Goal: Information Seeking & Learning: Learn about a topic

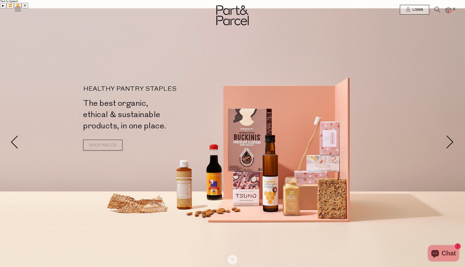
click at [15, 9] on icon at bounding box center [18, 9] width 8 height 8
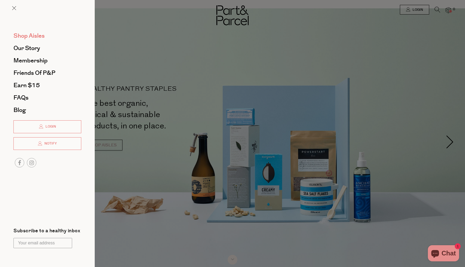
click at [33, 36] on span "Shop Aisles" at bounding box center [28, 35] width 31 height 9
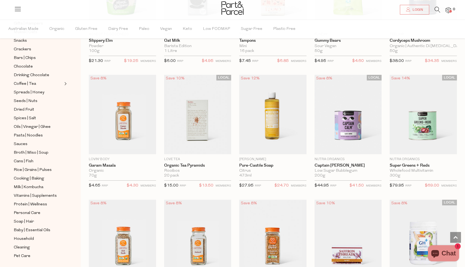
scroll to position [99, 0]
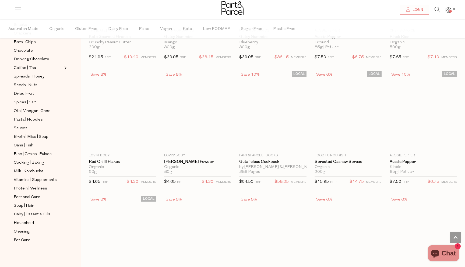
scroll to position [7240, 0]
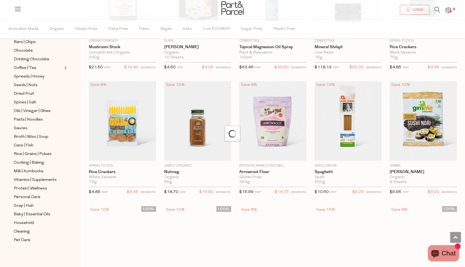
scroll to position [8746, 0]
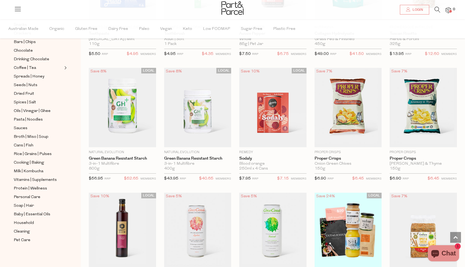
click at [22, 10] on div at bounding box center [232, 8] width 465 height 17
click at [17, 7] on icon at bounding box center [18, 9] width 8 height 8
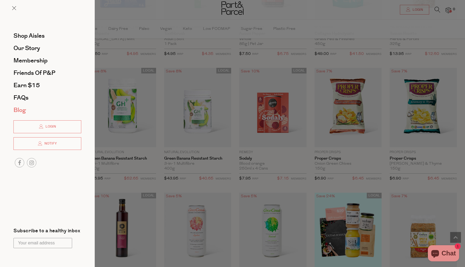
click at [22, 111] on span "Blog" at bounding box center [19, 110] width 12 height 9
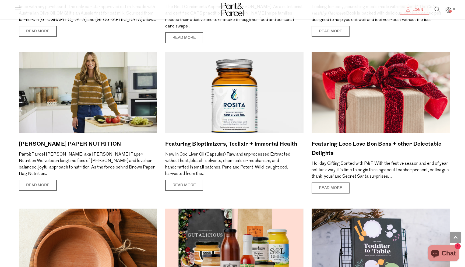
scroll to position [945, 0]
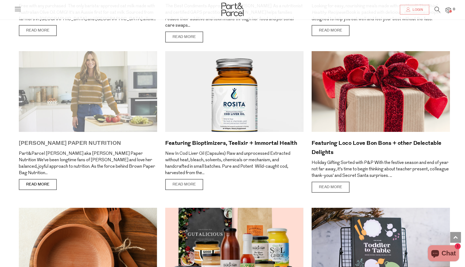
click at [46, 179] on link "Read More" at bounding box center [38, 184] width 38 height 11
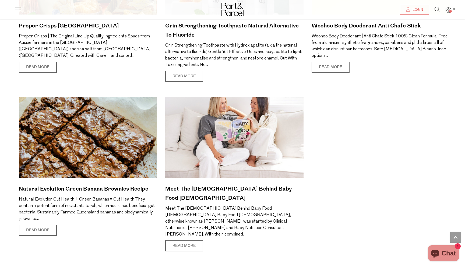
scroll to position [2456, 0]
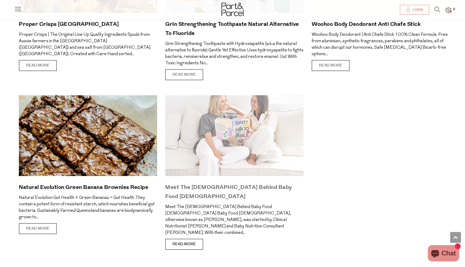
click at [185, 239] on link "Read More" at bounding box center [184, 244] width 38 height 11
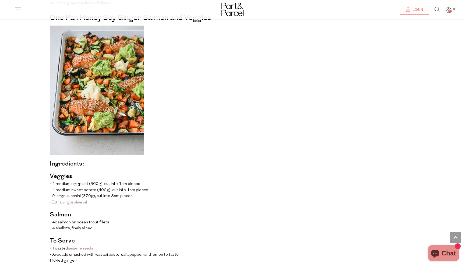
scroll to position [232, 0]
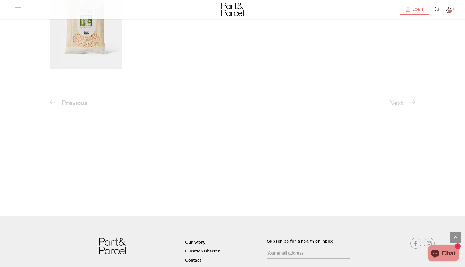
scroll to position [726, 0]
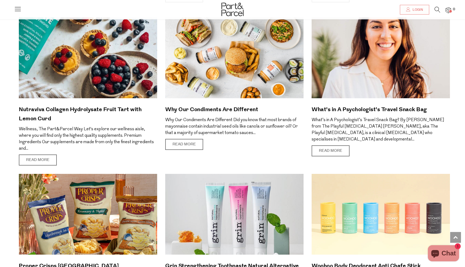
scroll to position [2244, 0]
